Goal: Task Accomplishment & Management: Complete application form

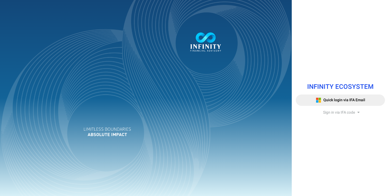
click at [337, 111] on span "Sign in via IFA code" at bounding box center [339, 113] width 32 height 6
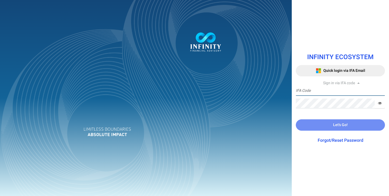
click at [334, 93] on input "text" at bounding box center [340, 91] width 89 height 10
click at [303, 174] on div "INFINITY ECOSYSTEM Quick login via IFA Email Sign in via IFA code IFA Code Requ…" at bounding box center [340, 98] width 97 height 196
click at [220, 95] on div at bounding box center [146, 98] width 292 height 196
click at [338, 89] on input "text" at bounding box center [340, 91] width 89 height 10
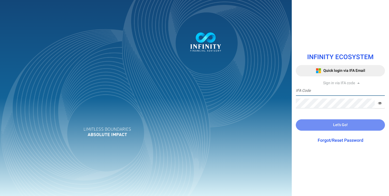
click at [334, 93] on input "text" at bounding box center [340, 91] width 89 height 10
click at [324, 168] on div "INFINITY ECOSYSTEM Quick login via IFA Email Sign in via IFA code IFA Code Requ…" at bounding box center [340, 98] width 97 height 196
